Goal: Task Accomplishment & Management: Use online tool/utility

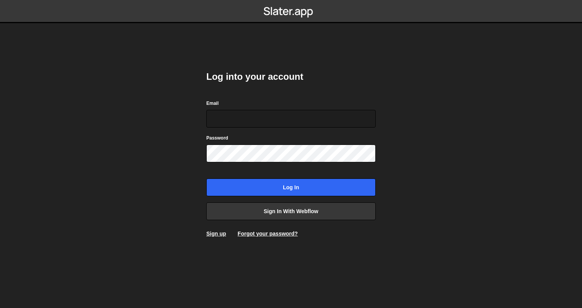
type input "a@glevsky.com"
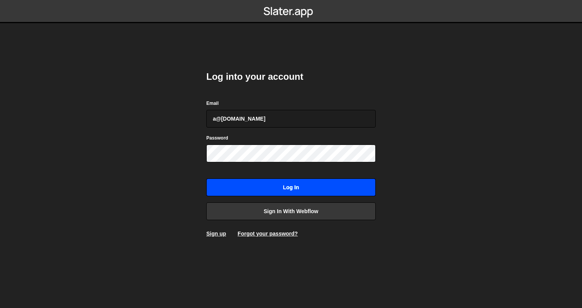
click at [355, 195] on input "Log in" at bounding box center [290, 187] width 169 height 18
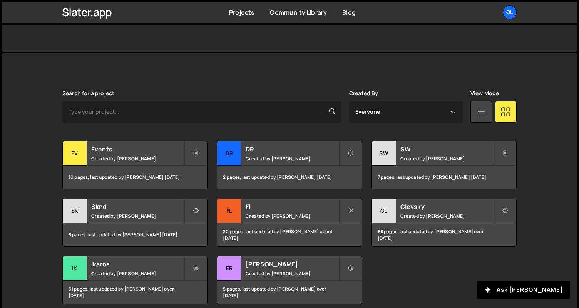
scroll to position [203, 0]
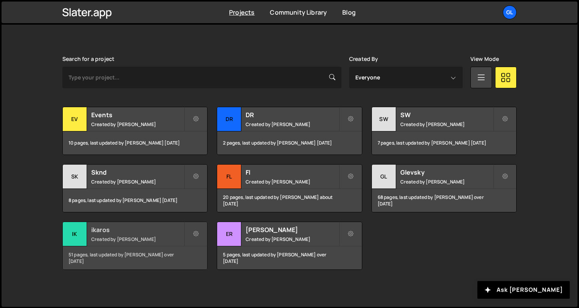
click at [72, 231] on div "ik" at bounding box center [75, 234] width 24 height 24
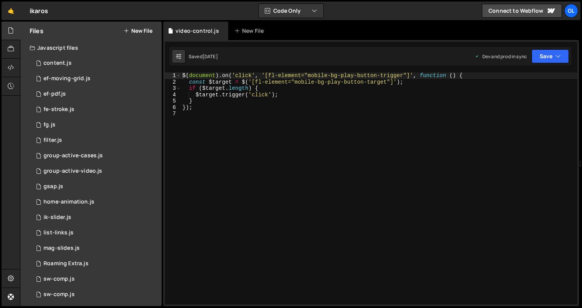
click at [148, 28] on button "New File" at bounding box center [138, 31] width 29 height 6
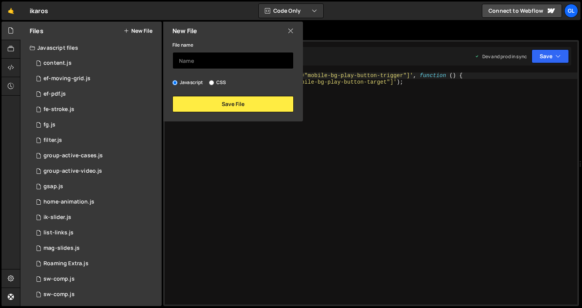
click at [197, 60] on input "text" at bounding box center [233, 60] width 121 height 17
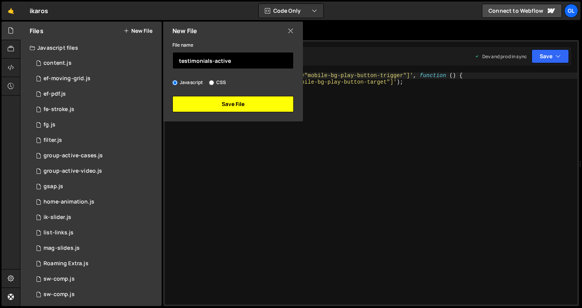
type input "testimonials-active"
click at [218, 106] on button "Save File" at bounding box center [233, 104] width 121 height 16
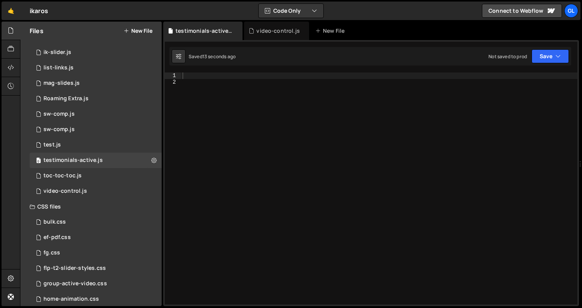
scroll to position [220, 0]
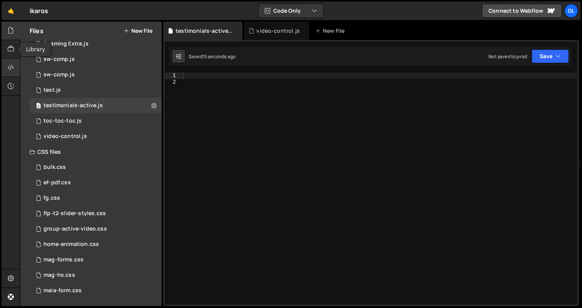
click at [9, 66] on icon at bounding box center [11, 67] width 6 height 8
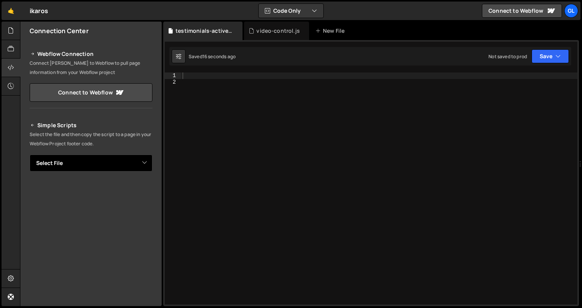
click at [101, 168] on select "Select File content.js ef-moving-grid.js ef-pdf.js fe-stroke.js fg.js filter.js…" at bounding box center [91, 162] width 123 height 17
select select "45976"
click at [30, 154] on select "Select File content.js ef-moving-grid.js ef-pdf.js fe-stroke.js fg.js filter.js…" at bounding box center [91, 162] width 123 height 17
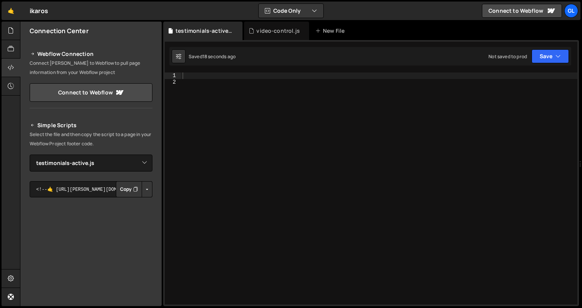
click at [143, 186] on button "Button group with nested dropdown" at bounding box center [147, 189] width 11 height 16
click at [140, 210] on link "Copy Production js" at bounding box center [120, 214] width 64 height 11
click at [142, 189] on button "Button group with nested dropdown" at bounding box center [147, 189] width 11 height 16
click at [137, 213] on link "Copy Production js" at bounding box center [120, 214] width 64 height 11
click at [285, 113] on div at bounding box center [379, 194] width 397 height 245
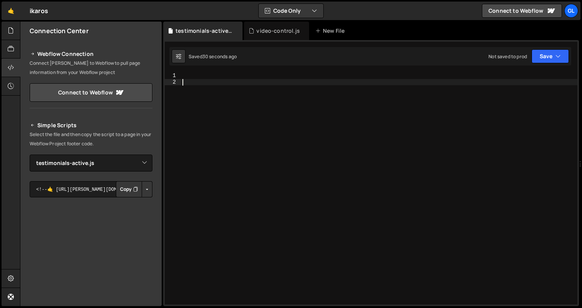
paste textarea "list.appendChild(out);"
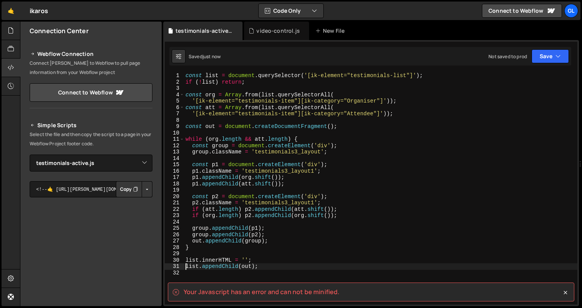
click at [260, 101] on div "const list = document . querySelector ( '[ik-element="testimonials-list"]' ) ; …" at bounding box center [381, 194] width 394 height 245
type textarea "'[ik-element="testimonials-item"][ik-category="Organiser"]'));"
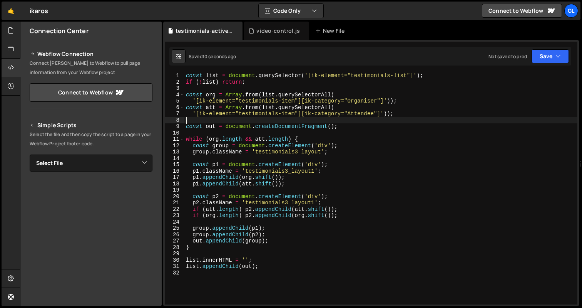
click at [253, 123] on div "const list = document . querySelector ( '[ik-element="testimonials-list"]' ) ; …" at bounding box center [380, 194] width 393 height 245
click at [261, 121] on div "const list = document . querySelector ( '[ik-element="testimonials-list"]' ) ; …" at bounding box center [380, 194] width 393 height 245
type textarea "list.appendChild(out);"
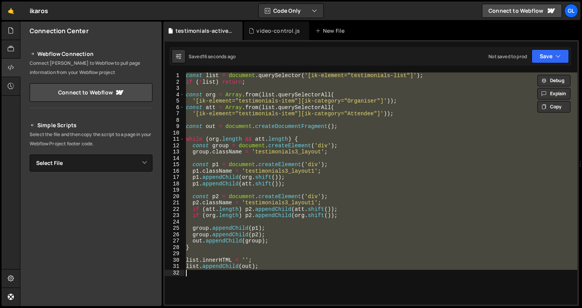
paste textarea
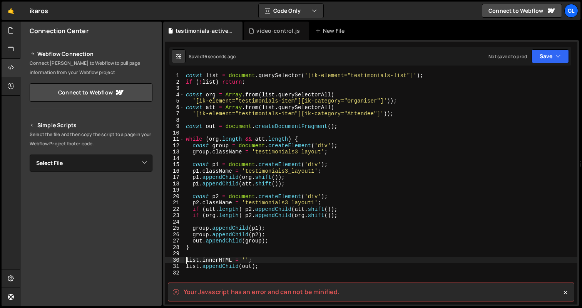
click at [298, 293] on spa "Your Javascript has an error and can not be minified." at bounding box center [262, 291] width 156 height 8
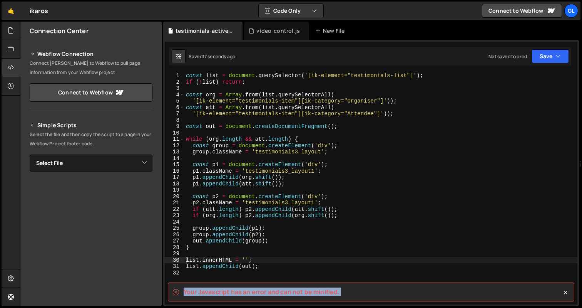
click at [298, 293] on spa "Your Javascript has an error and can not be minified." at bounding box center [262, 291] width 156 height 8
copy div "Your Javascript has an error and can not be minified. XXXXXXXXXXXXXXXXXXXXXXXXX…"
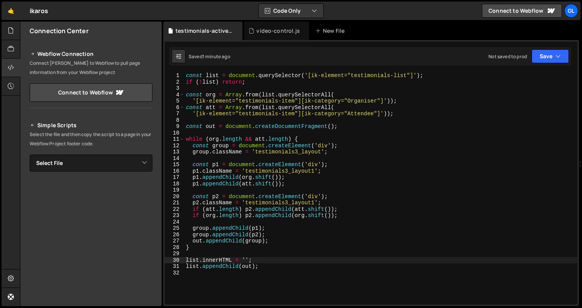
click at [316, 201] on div "const list = document . querySelector ( '[ik-element="testimonials-list"]' ) ; …" at bounding box center [380, 194] width 393 height 245
type textarea "list.appendChild(out);"
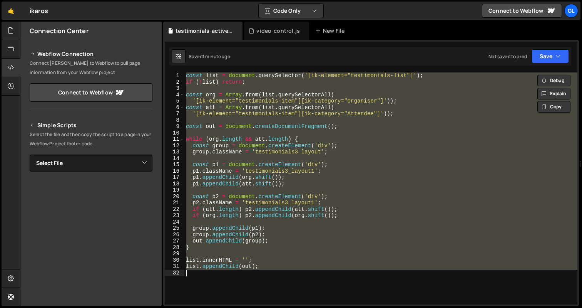
paste textarea
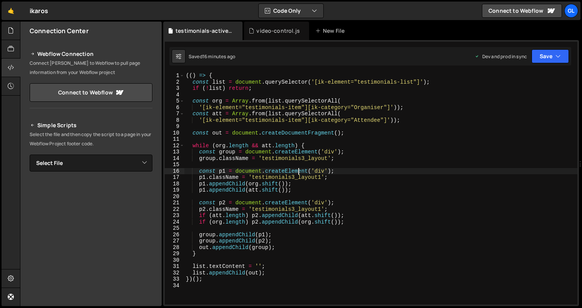
click at [298, 168] on div "(( ) => { const list = document . querySelector ( '[ik-element="testimonials-li…" at bounding box center [380, 194] width 393 height 245
type textarea "})();"
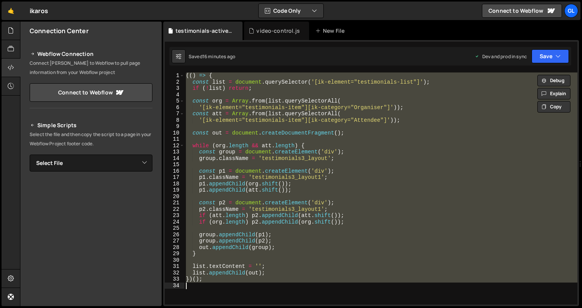
paste textarea
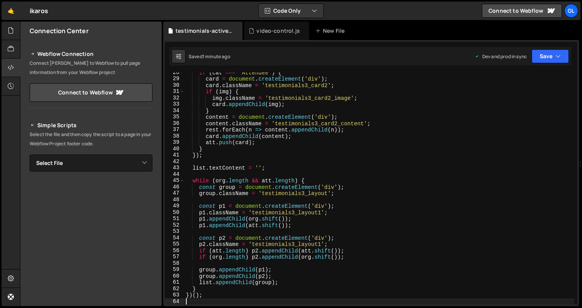
click at [305, 151] on div "if ( cat === 'Attendee' ) { card = document . createElement ( 'div' ) ; card . …" at bounding box center [379, 191] width 390 height 245
type textarea "})();"
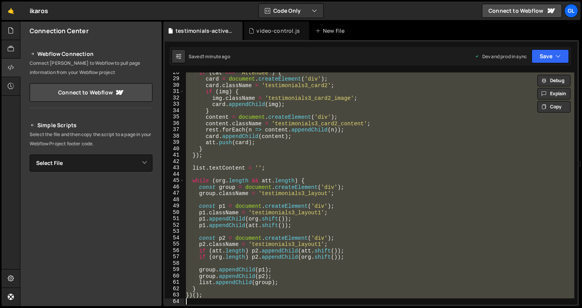
paste textarea
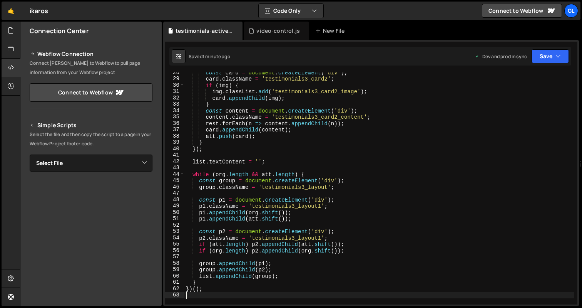
click at [305, 186] on div "const card = document . createElement ( 'div' ) ; card . className = 'testimoni…" at bounding box center [379, 191] width 390 height 245
type textarea "})();"
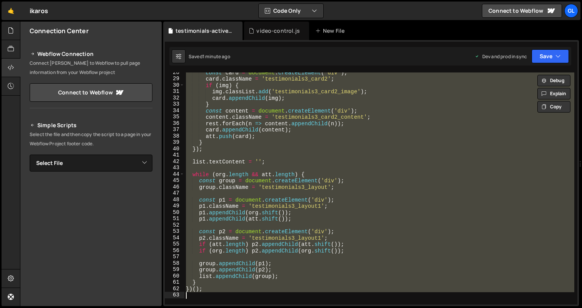
paste textarea
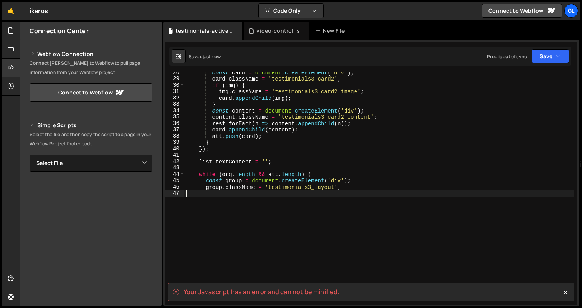
click at [308, 187] on div "const card = document . createElement ( 'div' ) ; card . className = 'testimoni…" at bounding box center [379, 191] width 390 height 245
type textarea "group.className = 'testimonials3_layout';"
paste textarea
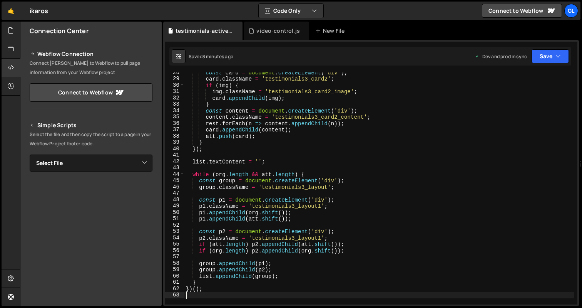
type textarea "})();"
click at [285, 169] on div "const card = document . createElement ( 'div' ) ; card . className = 'testimoni…" at bounding box center [379, 191] width 390 height 245
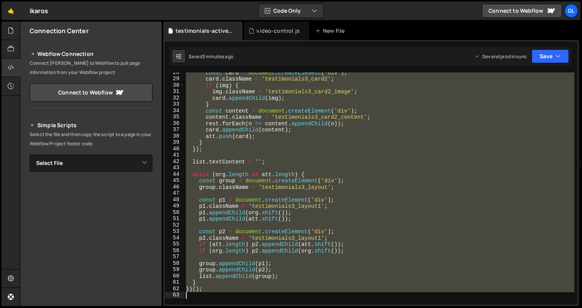
paste textarea
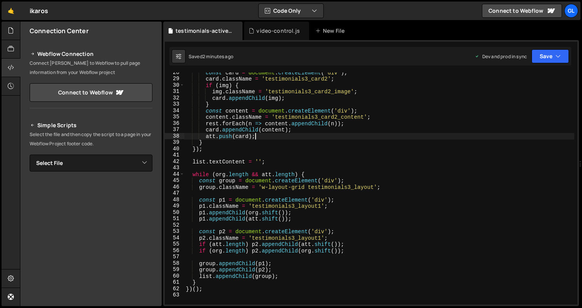
click at [289, 136] on div "const card = document . createElement ( 'div' ) ; card . className = 'testimoni…" at bounding box center [379, 191] width 390 height 245
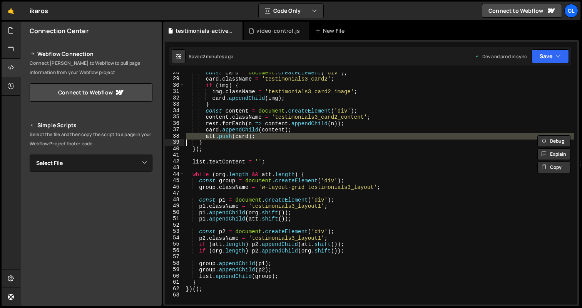
click at [289, 136] on div "const card = document . createElement ( 'div' ) ; card . className = 'testimoni…" at bounding box center [379, 191] width 390 height 245
type textarea "})();"
paste textarea
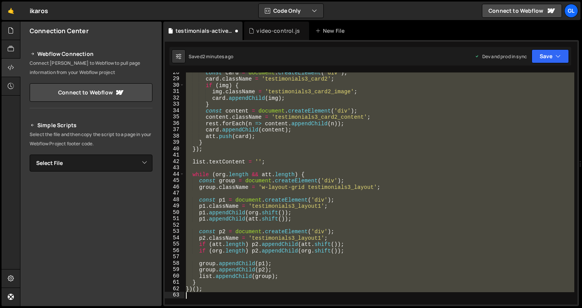
scroll to position [213, 0]
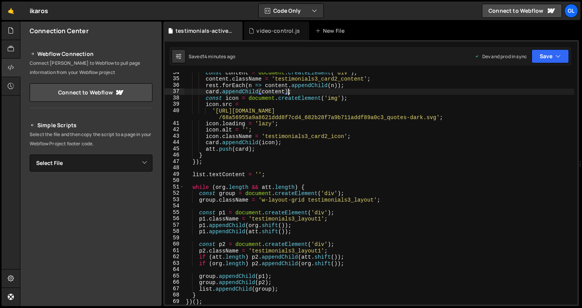
click at [289, 91] on div "const content = document . createElement ( 'div' ) ; content . className = 'tes…" at bounding box center [379, 191] width 390 height 245
type textarea "})();"
paste textarea
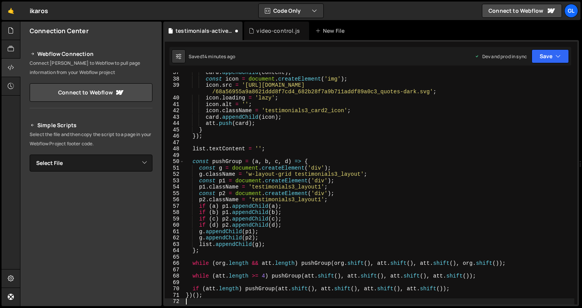
scroll to position [232, 0]
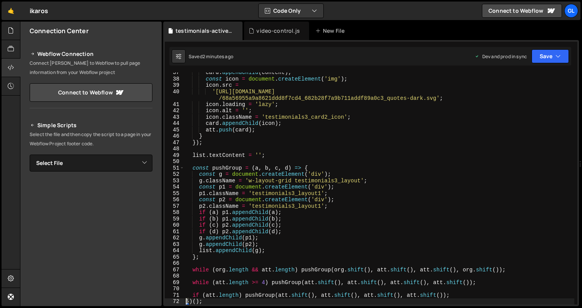
click at [251, 192] on div "card . appendChild ( content ) ; const icon = document . createElement ( 'img' …" at bounding box center [379, 191] width 390 height 245
type textarea "})();"
paste textarea
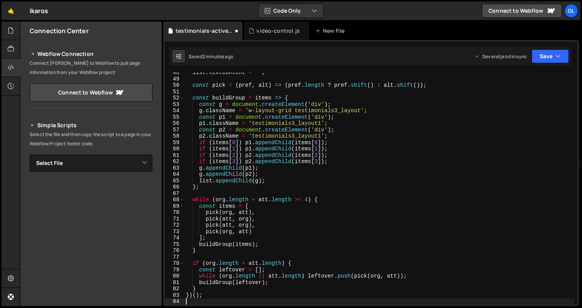
scroll to position [308, 0]
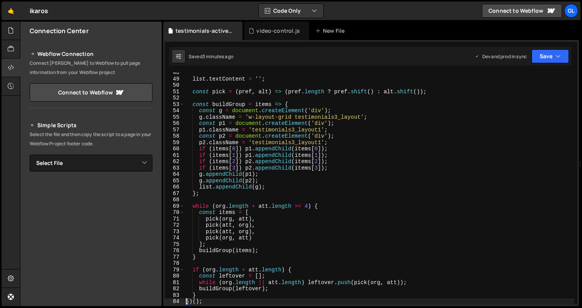
click at [267, 126] on div "list . textContent = '' ; const pick = ( pref , alt ) => ( pref . length ? pref…" at bounding box center [379, 191] width 390 height 245
type textarea "})();"
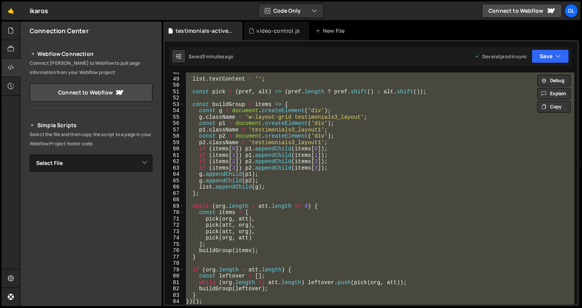
paste textarea
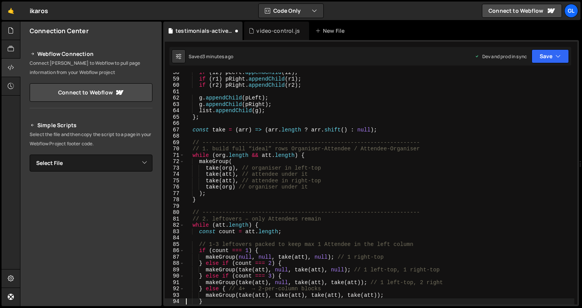
scroll to position [372, 0]
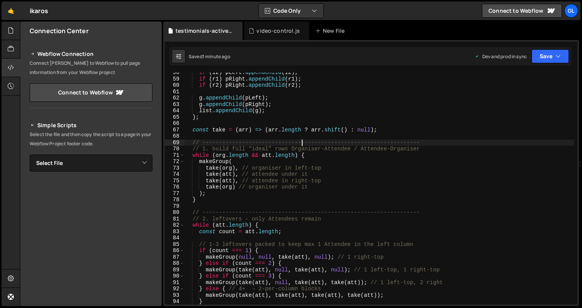
click at [303, 141] on div "if ( l2 ) pLeft . appendChild ( l2 ) ; if ( r1 ) pRight . appendChild ( r1 ) ; …" at bounding box center [379, 191] width 390 height 245
type textarea "})();"
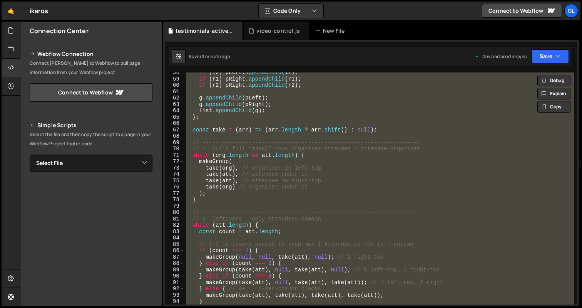
paste textarea
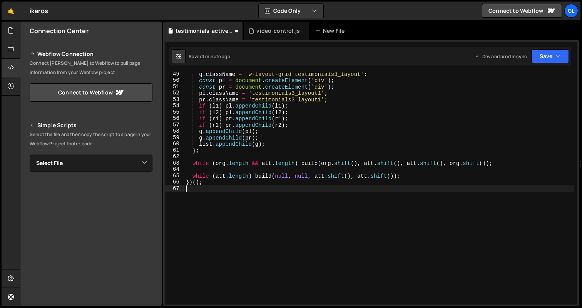
type textarea "})();"
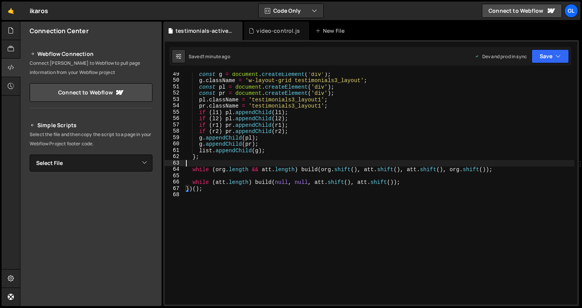
click at [295, 160] on div "const g = document . createElement ( 'div' ) ; g . className = 'w-layout-grid t…" at bounding box center [379, 193] width 390 height 245
type textarea "})();"
paste textarea
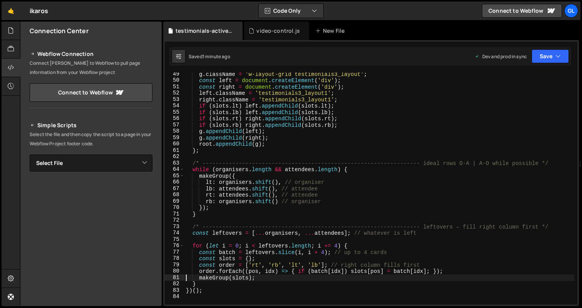
click at [272, 149] on div "g . className = 'w-layout-grid testimonials3_layout' ; const left = document . …" at bounding box center [379, 193] width 390 height 245
type textarea "})();"
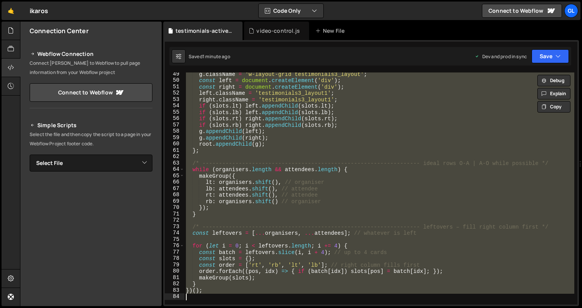
paste textarea
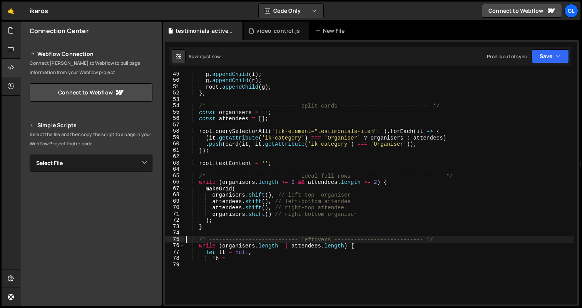
click at [288, 142] on div "g . appendChild ( l ) ; g . appendChild ( r ) ; root . appendChild ( g ) ; } ; …" at bounding box center [379, 193] width 390 height 245
type textarea "lb ="
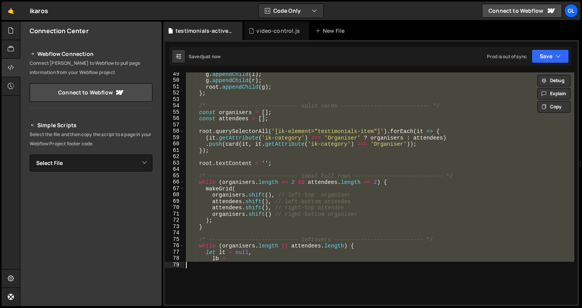
paste textarea
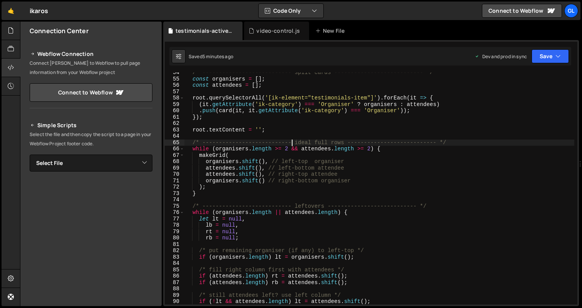
click at [293, 140] on div "/* --------------------------- split cards --------------------------- */ const…" at bounding box center [379, 191] width 390 height 245
type textarea "})();"
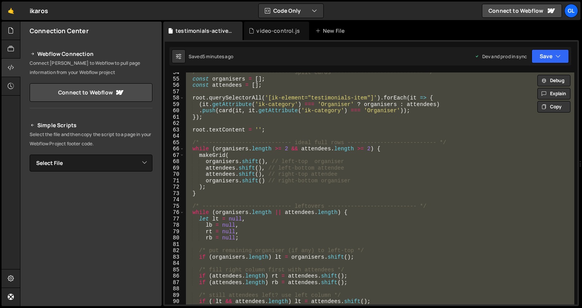
paste textarea
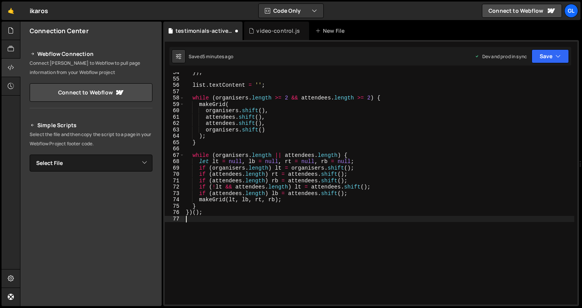
type textarea "if (attendees.length) rb = attendees.shift();"
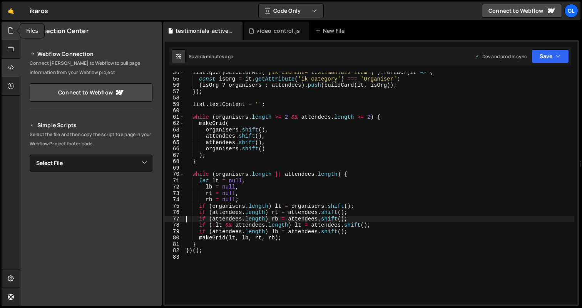
click at [12, 26] on div at bounding box center [11, 31] width 19 height 18
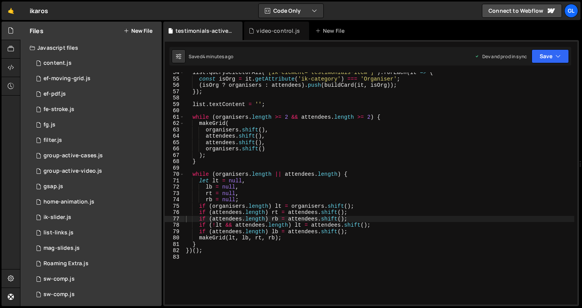
click at [144, 30] on button "New File" at bounding box center [138, 31] width 29 height 6
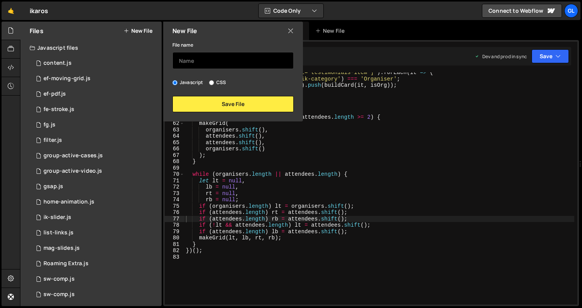
click at [200, 56] on input "text" at bounding box center [233, 60] width 121 height 17
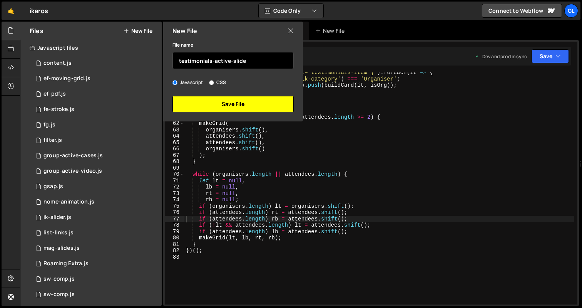
type input "testimonials-active-slide"
click at [201, 107] on button "Save File" at bounding box center [233, 104] width 121 height 16
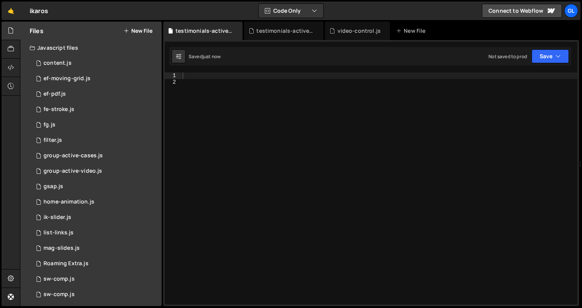
click at [239, 193] on div at bounding box center [379, 194] width 397 height 245
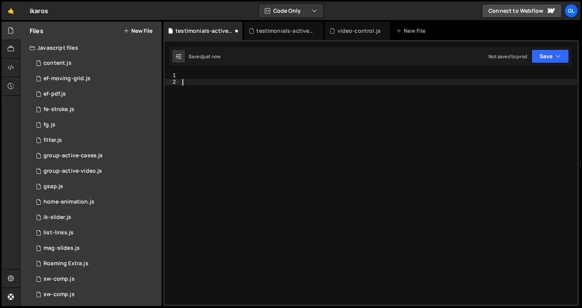
scroll to position [67, 0]
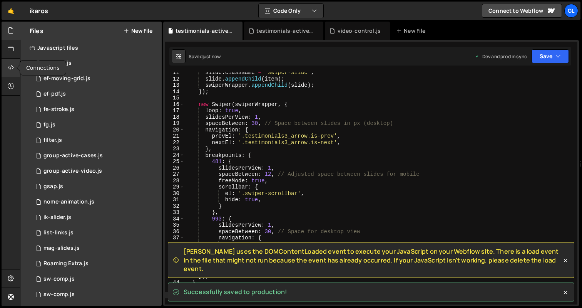
click at [12, 67] on icon at bounding box center [11, 67] width 6 height 8
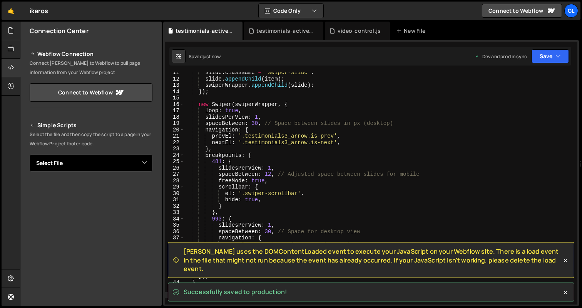
click at [138, 160] on select "Select File content.js ef-moving-grid.js ef-pdf.js fe-stroke.js fg.js filter.js…" at bounding box center [91, 162] width 123 height 17
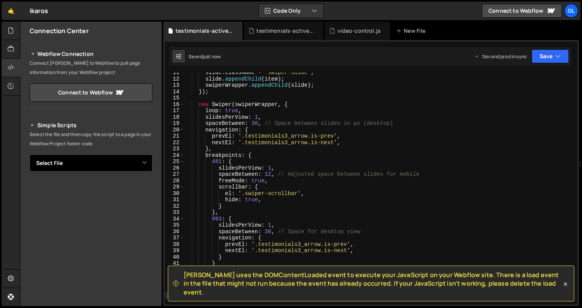
select select "45982"
click at [30, 154] on select "Select File content.js ef-moving-grid.js ef-pdf.js fe-stroke.js fg.js filter.js…" at bounding box center [91, 162] width 123 height 17
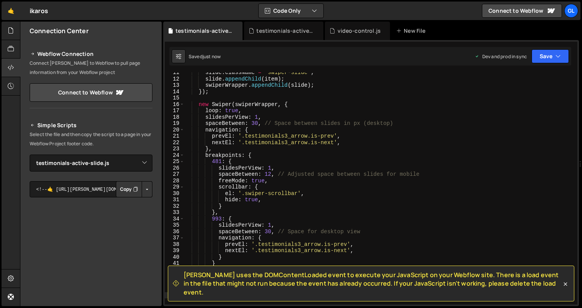
click at [144, 186] on button "Button group with nested dropdown" at bounding box center [147, 189] width 11 height 16
click at [135, 213] on link "Copy Production js" at bounding box center [120, 214] width 64 height 11
click at [268, 39] on div "testimonials-active.js" at bounding box center [283, 31] width 79 height 18
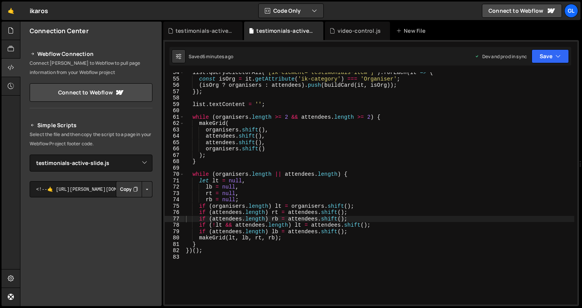
click at [285, 113] on div "list . querySelectorAll ( '[ik-element="testimonials-item"]' ) . forEach ( it =…" at bounding box center [379, 191] width 390 height 245
type textarea "})();"
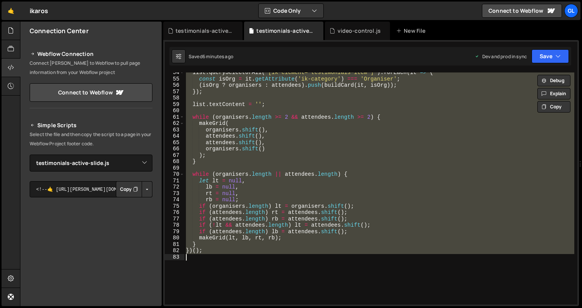
paste textarea
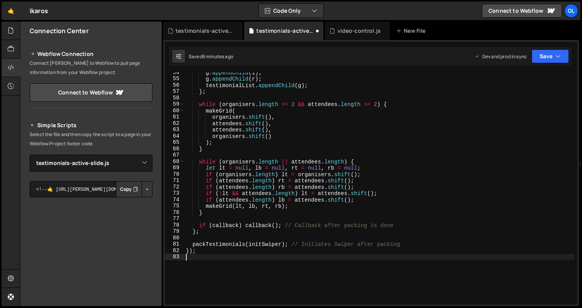
scroll to position [353, 0]
click at [382, 30] on icon at bounding box center [384, 31] width 5 height 8
click at [303, 129] on div "g . appendChild ( l ) ; g . appendChild ( r ) ; testimonialList . appendChild (…" at bounding box center [379, 191] width 390 height 245
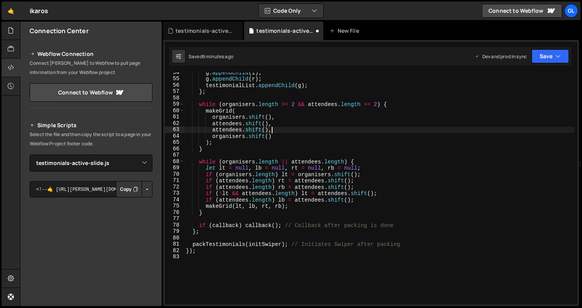
type textarea "makeGrid("
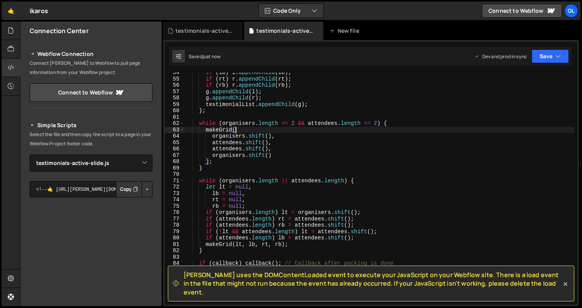
click at [331, 130] on div "if ( lb ) l . appendChild ( lb ) ; if ( rt ) r . appendChild ( rt ) ; if ( rb )…" at bounding box center [379, 191] width 390 height 245
click at [198, 28] on div "testimonials-active-slide.js" at bounding box center [205, 31] width 58 height 8
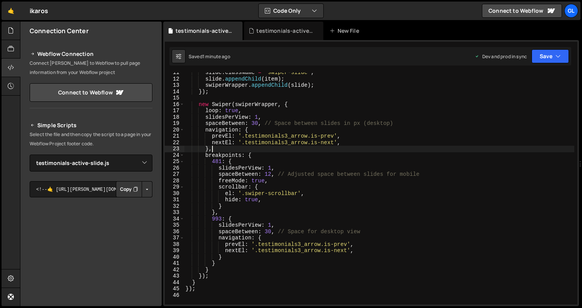
click at [313, 151] on div "slide . className = 'swiper-slide' ; slide . appendChild ( item ) ; swiperWrapp…" at bounding box center [379, 191] width 391 height 245
type textarea "});"
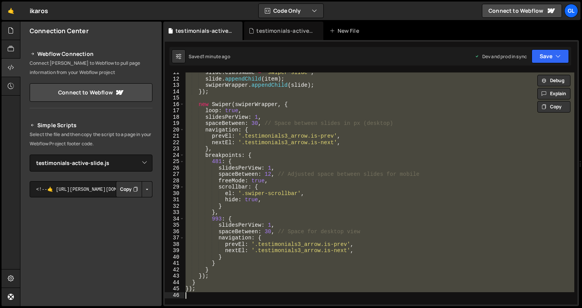
paste textarea
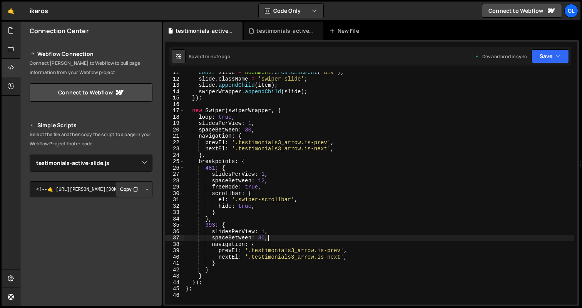
click at [274, 238] on div "const slide = document . createElement ( 'div' ) ; slide . className = 'swiper-…" at bounding box center [379, 191] width 391 height 245
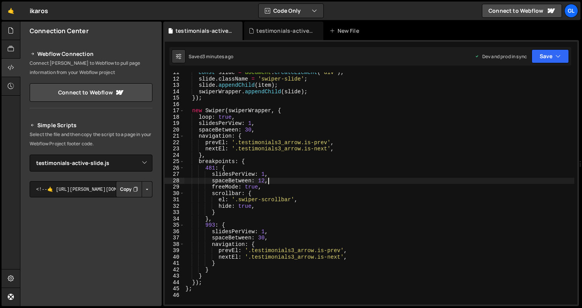
click at [293, 177] on div "const slide = document . createElement ( 'div' ) ; slide . className = 'swiper-…" at bounding box center [379, 191] width 391 height 245
type textarea "};"
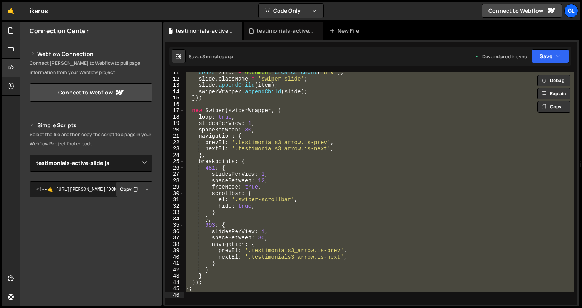
paste textarea
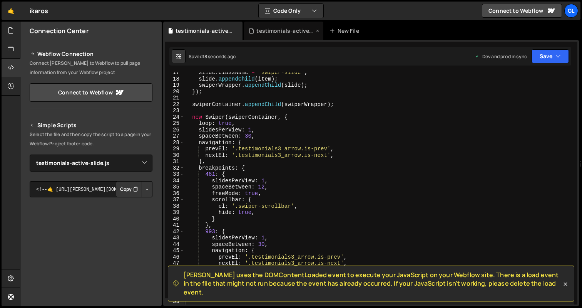
click at [272, 34] on div "testimonials-active.js" at bounding box center [285, 31] width 58 height 8
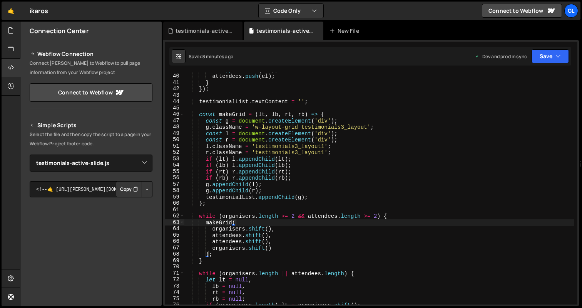
scroll to position [0, 0]
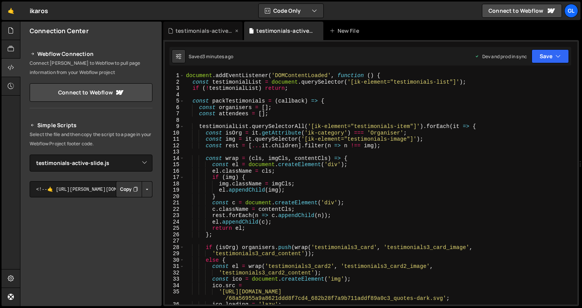
click at [206, 32] on div "testimonials-active-slide.js" at bounding box center [205, 31] width 58 height 8
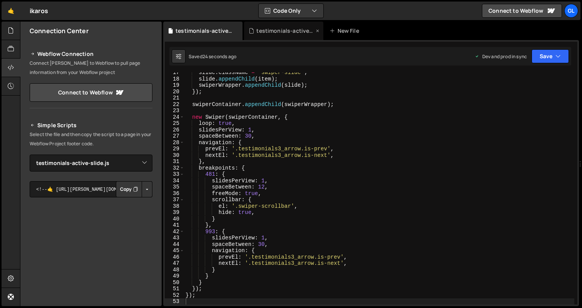
click at [273, 27] on div "testimonials-active.js" at bounding box center [285, 31] width 58 height 8
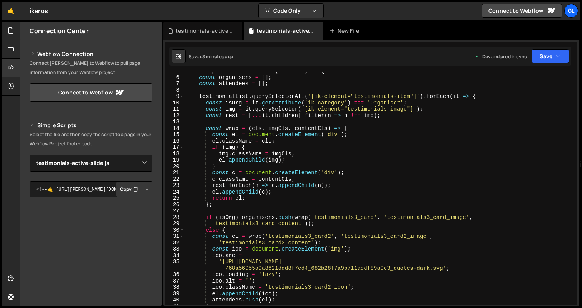
scroll to position [67, 0]
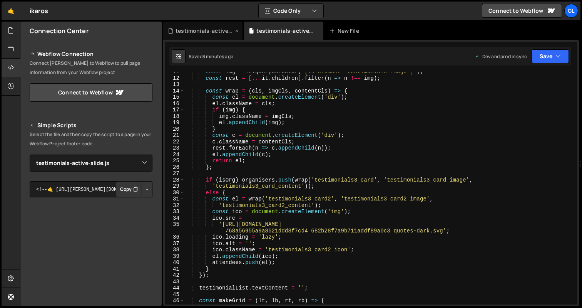
click at [207, 34] on div "testimonials-active-slide.js" at bounding box center [205, 31] width 58 height 8
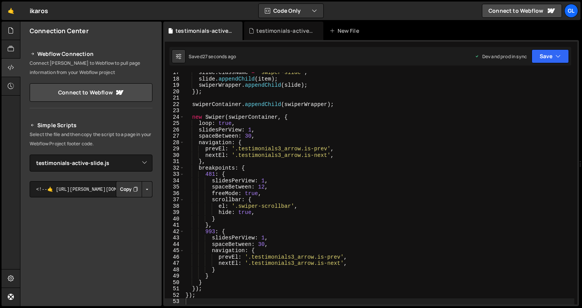
click at [309, 151] on div "slide . className = 'swiper-slide' ; slide . appendChild ( item ) ; swiperWrapp…" at bounding box center [379, 191] width 391 height 245
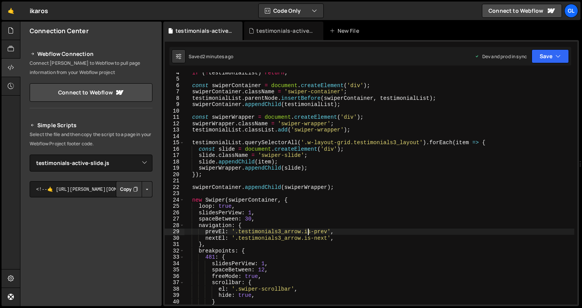
scroll to position [22, 0]
click at [241, 116] on div "if ( ! testimonialList ) return ; const swiperContainer = document . createElem…" at bounding box center [379, 191] width 391 height 245
type textarea "});"
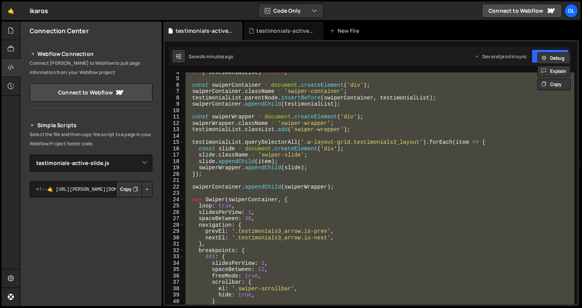
paste textarea
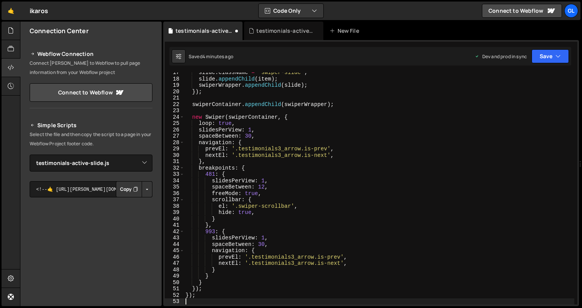
scroll to position [105, 0]
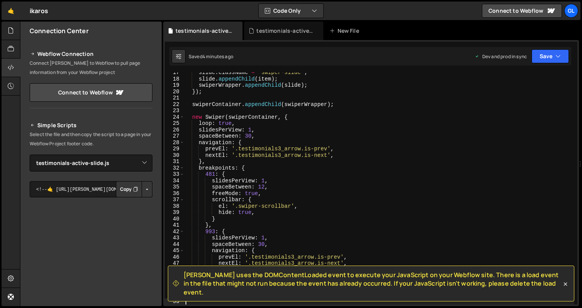
click at [258, 106] on div "slide . className = 'swiper-slide' ; slide . appendChild ( item ) ; swiperWrapp…" at bounding box center [379, 191] width 391 height 245
type textarea "});"
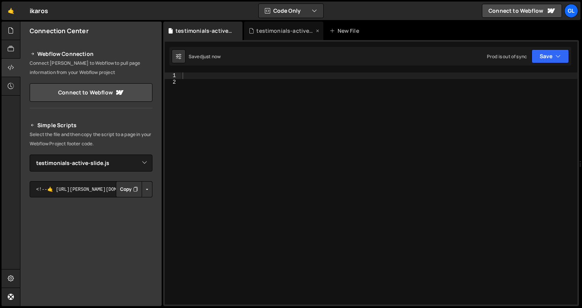
click at [275, 34] on div "testimonials-active.js" at bounding box center [285, 31] width 58 height 8
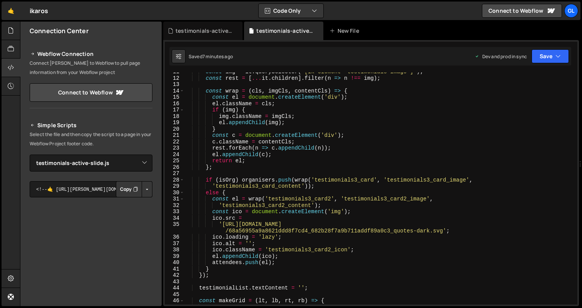
click at [273, 116] on div "const img = it . querySelector ( '[ik-element="testimonials-image"]' ) ; const …" at bounding box center [379, 191] width 390 height 245
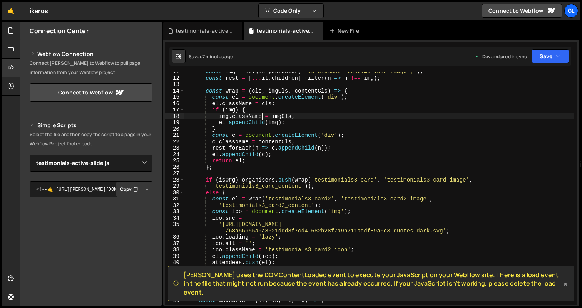
click at [261, 113] on div "const img = it . querySelector ( '[ik-element="testimonials-image"]' ) ; const …" at bounding box center [379, 191] width 390 height 245
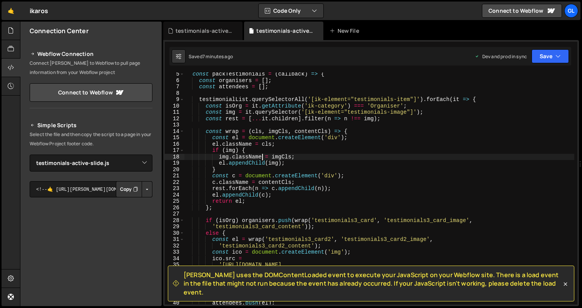
scroll to position [0, 0]
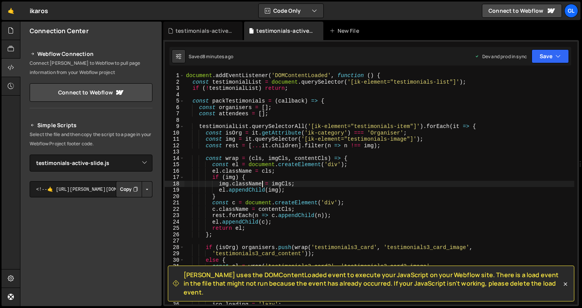
click at [352, 156] on div "document . addEventListener ( 'DOMContentLoaded' , function ( ) { const testimo…" at bounding box center [379, 194] width 390 height 245
type textarea "});"
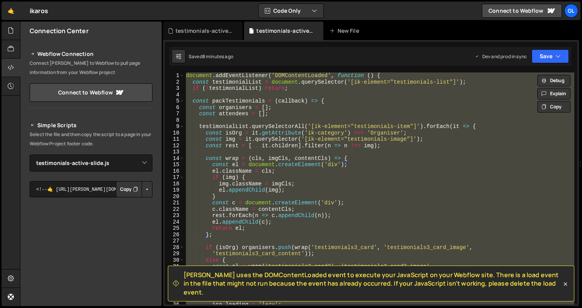
paste textarea
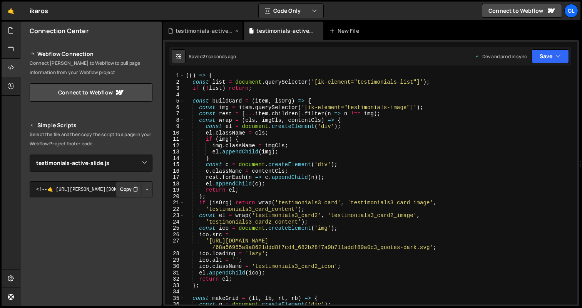
click at [208, 34] on div "testimonials-active-slide.js" at bounding box center [205, 31] width 58 height 8
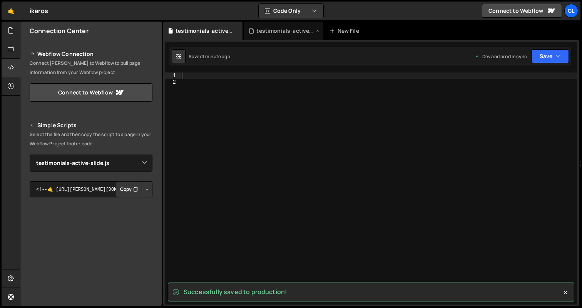
click at [273, 36] on div "testimonials-active.js" at bounding box center [283, 31] width 79 height 18
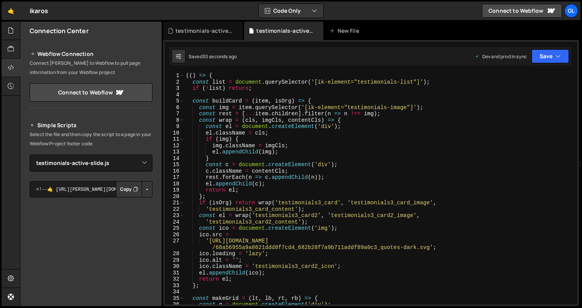
type textarea "el.appendChild(img);"
click at [281, 153] on div "(( ) => { const list = document . querySelector ( '[ik-element="testimonials-li…" at bounding box center [379, 194] width 390 height 245
click at [194, 29] on div "testimonials-active-slide.js" at bounding box center [205, 31] width 58 height 8
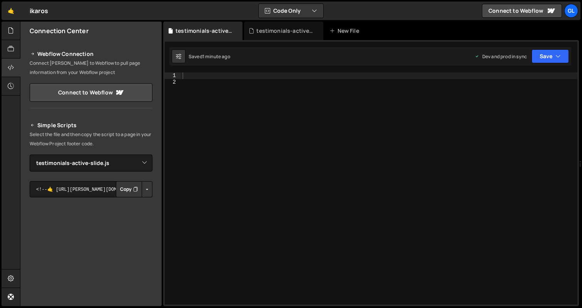
click at [263, 151] on div at bounding box center [379, 194] width 397 height 245
paste textarea
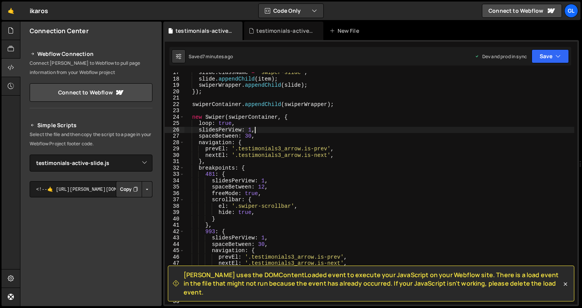
click at [273, 128] on div "slide . className = 'swiper-slide' ; slide . appendChild ( item ) ; swiperWrapp…" at bounding box center [379, 191] width 391 height 245
type textarea "});"
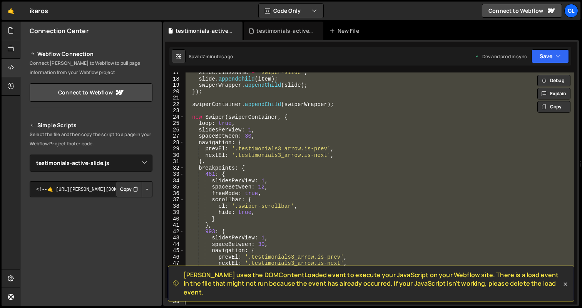
paste textarea
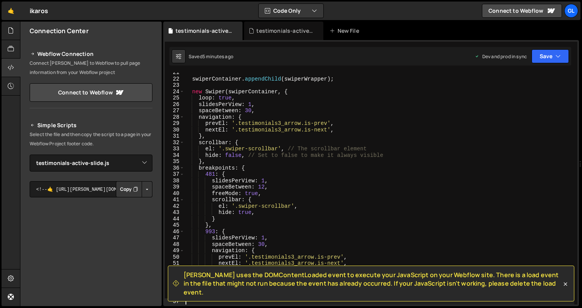
click at [279, 110] on div "swiperContainer . appendChild ( swiperWrapper ) ; new Swiper ( swiperContainer …" at bounding box center [379, 191] width 391 height 245
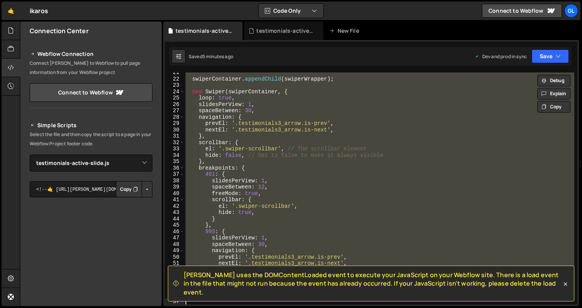
click at [302, 107] on div "swiperContainer . appendChild ( swiperWrapper ) ; new Swiper ( swiperContainer …" at bounding box center [379, 188] width 391 height 232
type textarea "});"
paste textarea
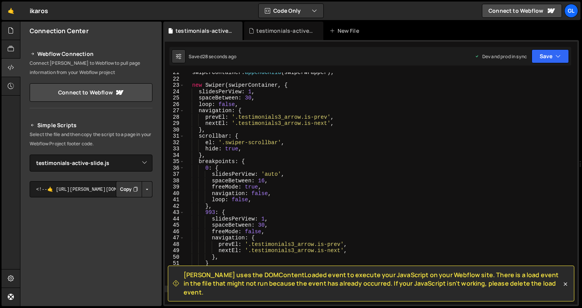
click at [274, 123] on div "swiperContainer . appendChild ( swiperWrapper ) ; new Swiper ( swiperContainer …" at bounding box center [379, 191] width 391 height 245
type textarea "});"
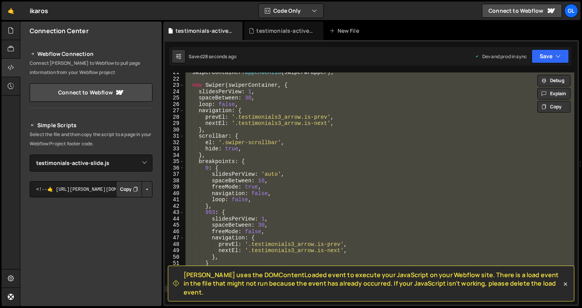
paste textarea
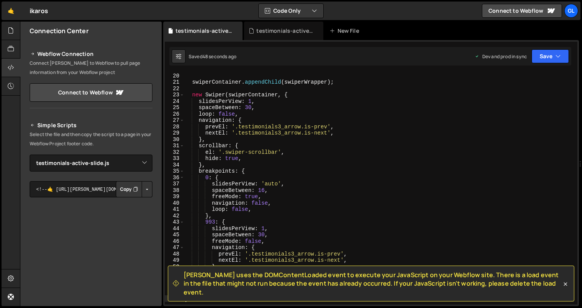
scroll to position [118, 0]
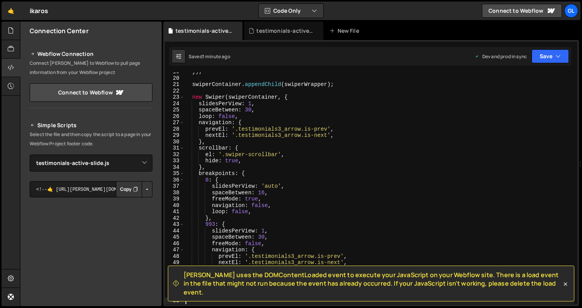
click at [226, 122] on div "}) ; swiperContainer . appendChild ( swiperWrapper ) ; new Swiper ( swiperConta…" at bounding box center [379, 191] width 391 height 245
type textarea "});"
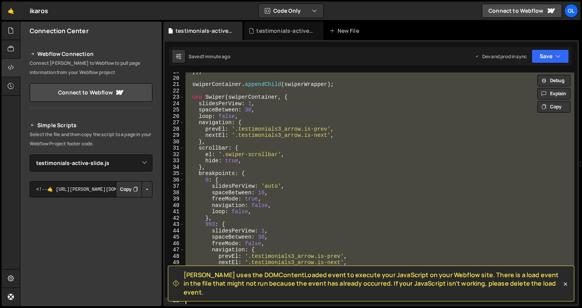
paste textarea
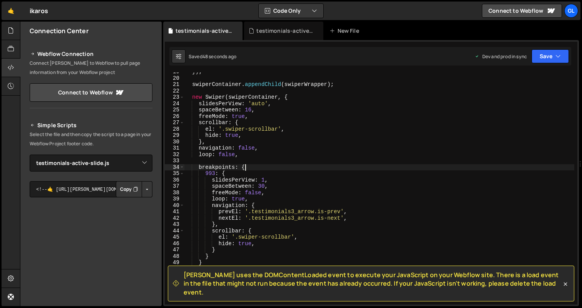
click at [325, 168] on div "}) ; swiperContainer . appendChild ( swiperWrapper ) ; new Swiper ( swiperConta…" at bounding box center [379, 191] width 391 height 245
type textarea "});"
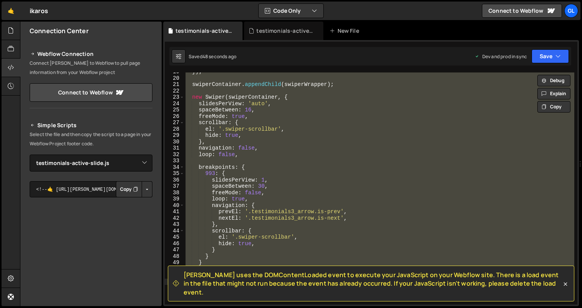
paste textarea
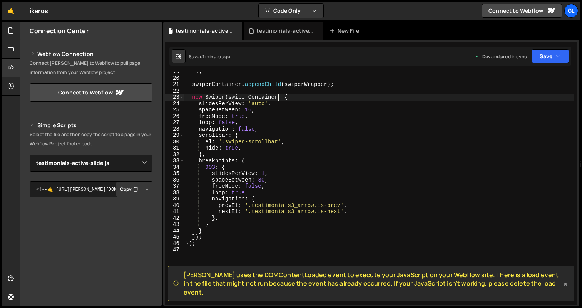
click at [278, 96] on div "}) ; swiperContainer . appendChild ( swiperWrapper ) ; new Swiper ( swiperConta…" at bounding box center [379, 191] width 391 height 245
type textarea "});"
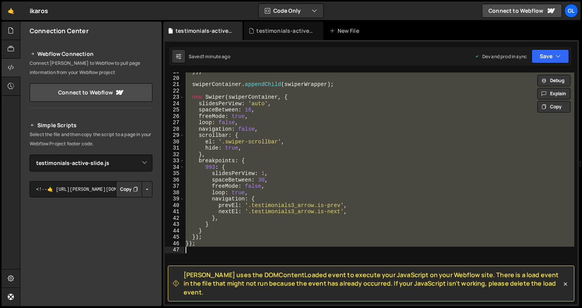
paste textarea
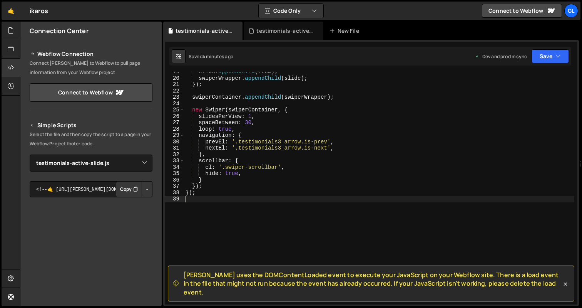
click at [315, 89] on div "slide . appendChild ( item ) ; swiperWrapper . appendChild ( slide ) ; }) ; swi…" at bounding box center [379, 191] width 391 height 245
type textarea "});"
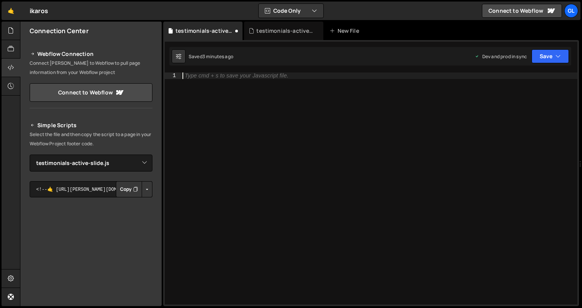
click at [256, 126] on div "Type cmd + s to save your Javascript file." at bounding box center [379, 194] width 397 height 245
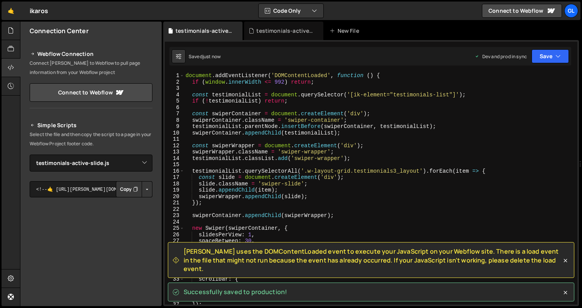
scroll to position [0, 0]
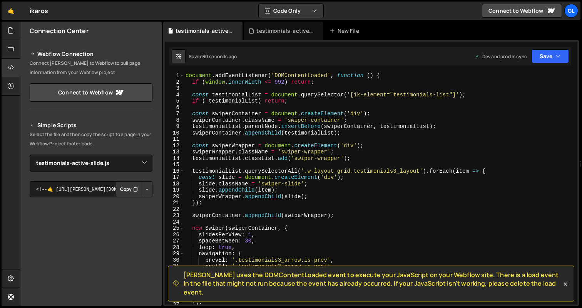
click at [229, 100] on div "document . addEventListener ( 'DOMContentLoaded' , function ( ) { if ( window .…" at bounding box center [379, 194] width 391 height 245
type textarea "});"
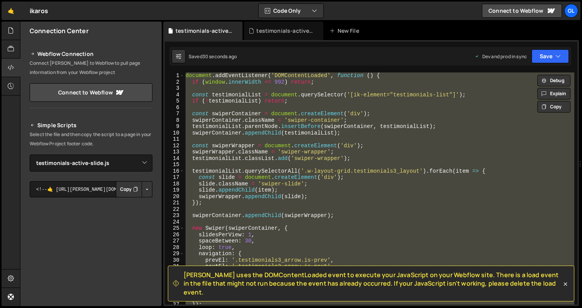
paste textarea
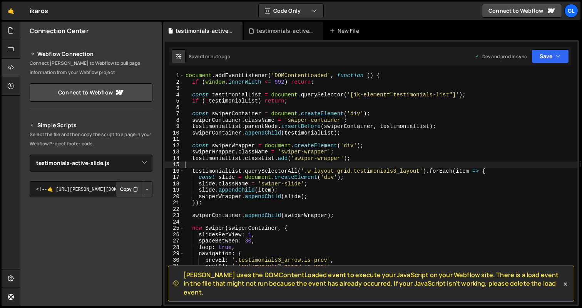
click at [297, 164] on div "document . addEventListener ( 'DOMContentLoaded' , function ( ) { if ( window .…" at bounding box center [381, 194] width 394 height 245
type textarea "});"
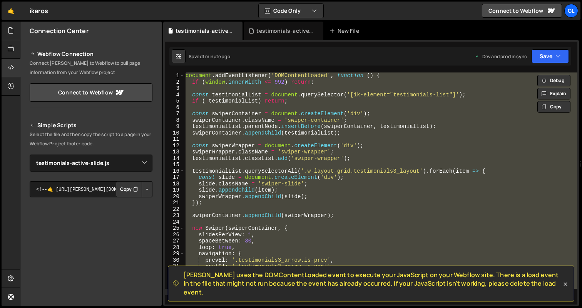
paste textarea
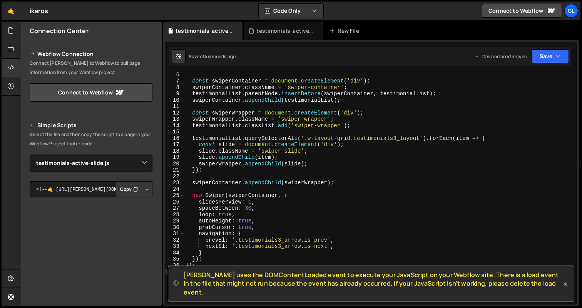
scroll to position [52, 0]
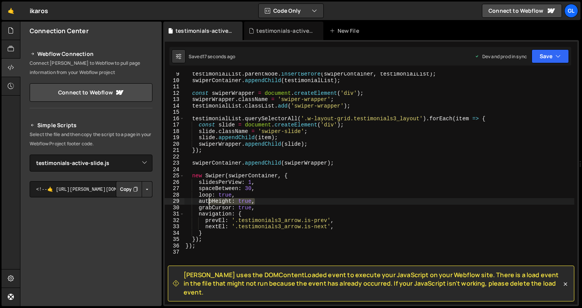
drag, startPoint x: 258, startPoint y: 201, endPoint x: 181, endPoint y: 201, distance: 77.8
click at [181, 201] on div "9 10 11 12 13 14 15 16 17 18 19 20 21 22 23 24 25 26 27 28 29 30 31 32 33 34 35…" at bounding box center [371, 188] width 413 height 232
type textarea "autoHeight: true,"
type textarea "loop: true,"
